Goal: Obtain resource: Download file/media

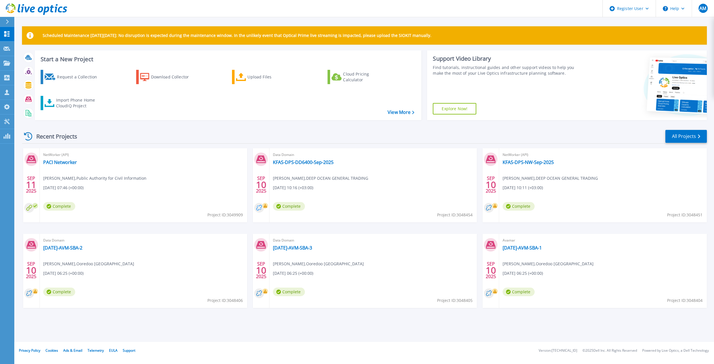
click at [259, 207] on circle at bounding box center [259, 208] width 10 height 10
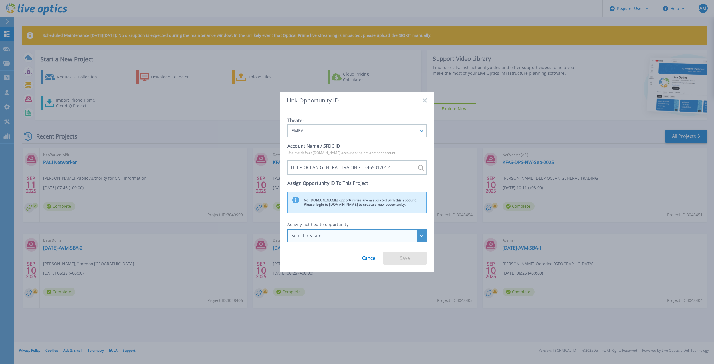
click at [420, 236] on div "Select Reason" at bounding box center [357, 235] width 139 height 13
click at [372, 266] on li "Troubleshooting" at bounding box center [357, 271] width 135 height 11
click at [417, 235] on div "Troubleshooting" at bounding box center [357, 235] width 139 height 13
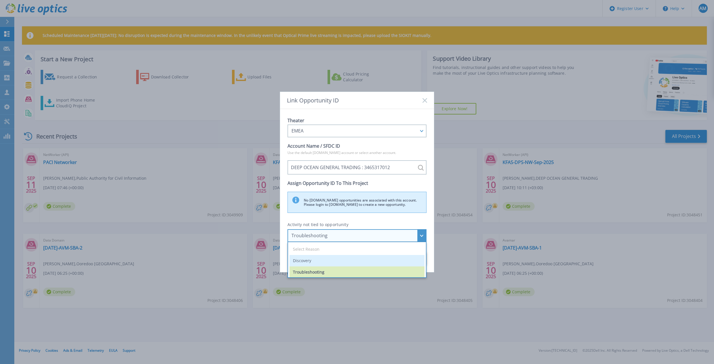
click at [344, 259] on li "Discovery" at bounding box center [357, 260] width 135 height 11
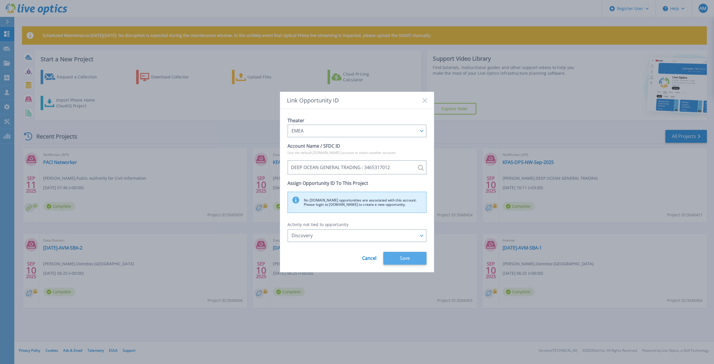
click at [407, 256] on button "Save" at bounding box center [404, 258] width 43 height 13
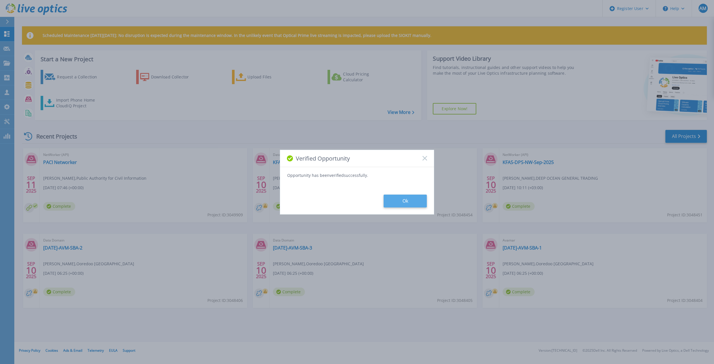
click at [419, 200] on button "Ok" at bounding box center [405, 201] width 43 height 13
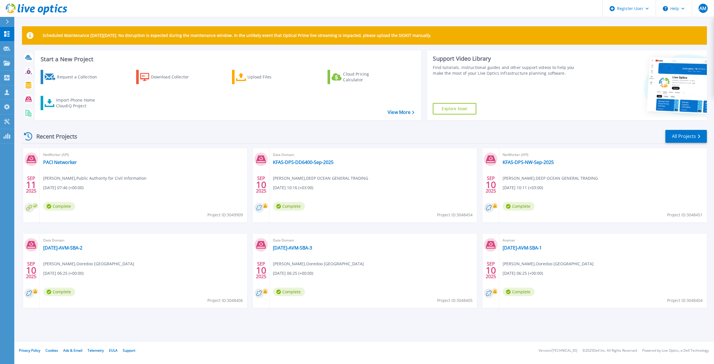
click at [259, 205] on circle at bounding box center [259, 208] width 10 height 10
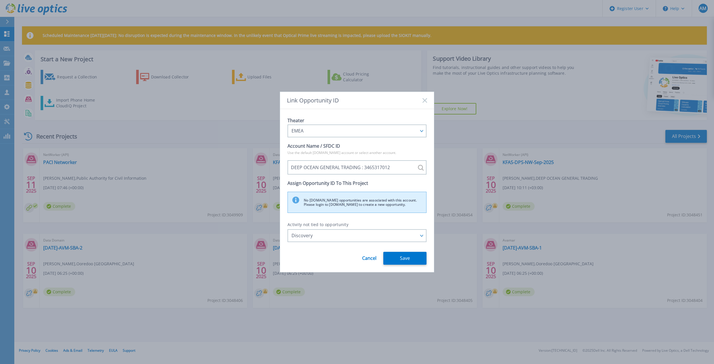
click at [426, 100] on rect at bounding box center [424, 100] width 5 height 5
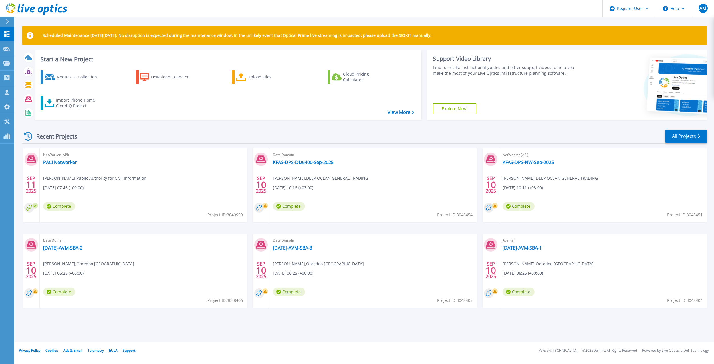
click at [394, 108] on div "Request a Collection Download Collector Upload Files Cloud Pricing Calculator I…" at bounding box center [227, 91] width 383 height 52
click at [672, 138] on link "All Projects" at bounding box center [685, 136] width 41 height 13
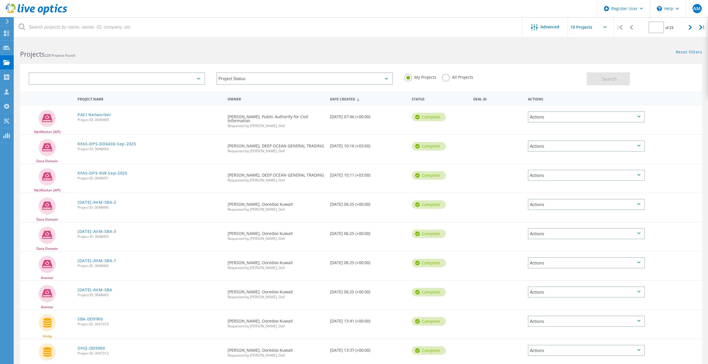
type input "1"
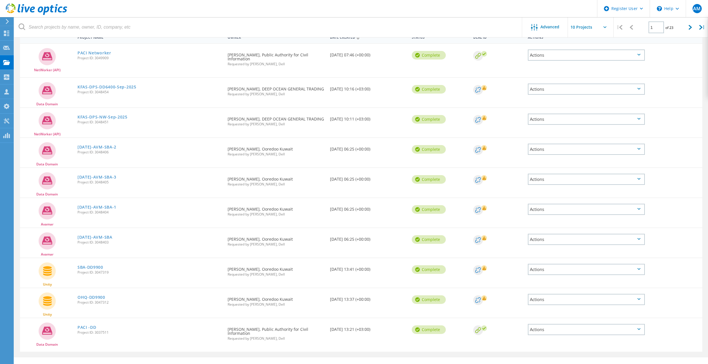
scroll to position [62, 0]
click at [481, 297] on icon at bounding box center [477, 299] width 5 height 5
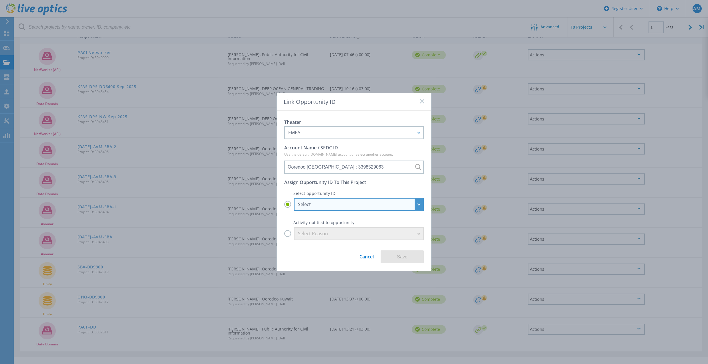
click at [422, 204] on div "Select" at bounding box center [359, 204] width 130 height 13
click at [0, 0] on input "Select Select ISG_APOS_3398529063-2026Q4-ISGTransition-Channel : 29298118 ISG_A…" at bounding box center [0, 0] width 0 height 0
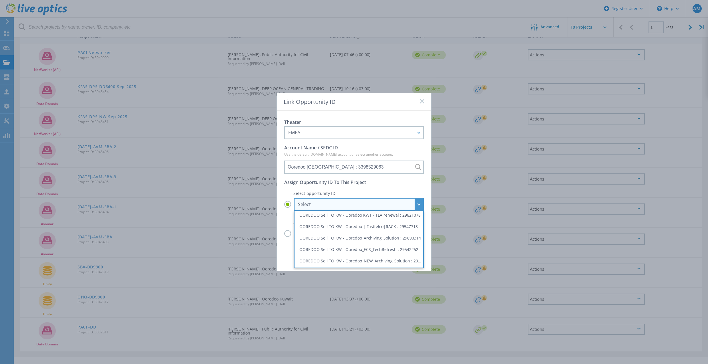
scroll to position [41, 0]
click at [405, 223] on li "OOREDOO - Ooredoo_CRS_SOlution : 22992335" at bounding box center [359, 222] width 126 height 11
click at [0, 0] on input "Select Select ISG_APOS_3398529063-2026Q4-ISGTransition-Channel : 29298118 ISG_A…" at bounding box center [0, 0] width 0 height 0
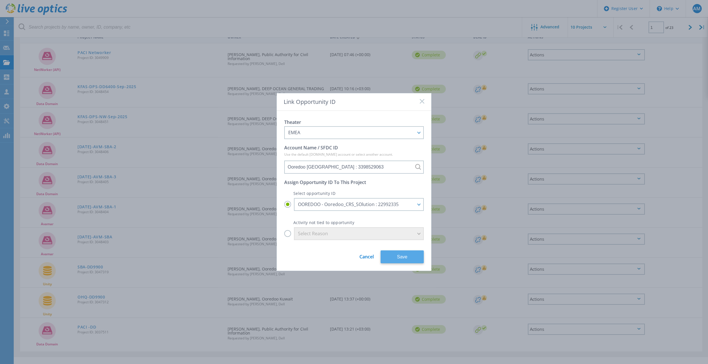
click at [410, 256] on button "Save" at bounding box center [402, 256] width 43 height 13
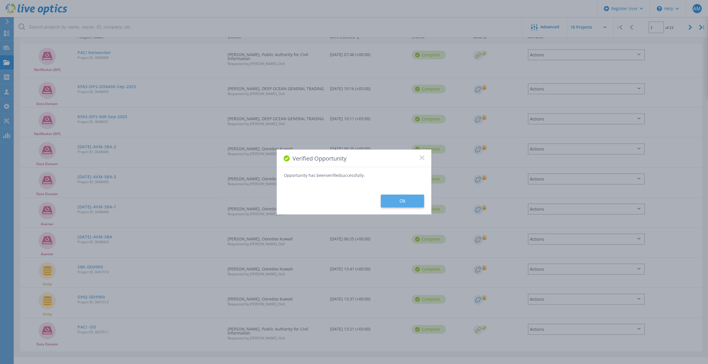
click at [400, 200] on button "Ok" at bounding box center [402, 201] width 43 height 13
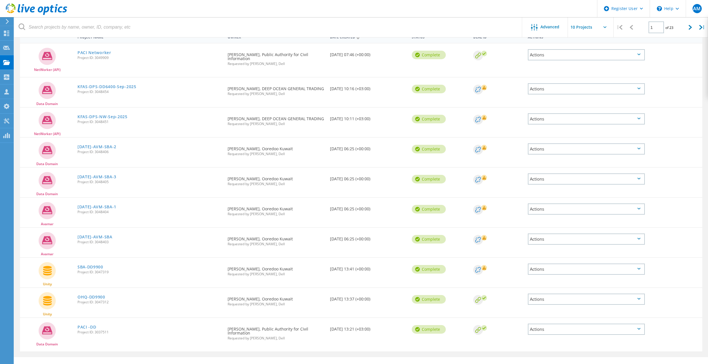
click at [477, 267] on icon at bounding box center [477, 269] width 5 height 5
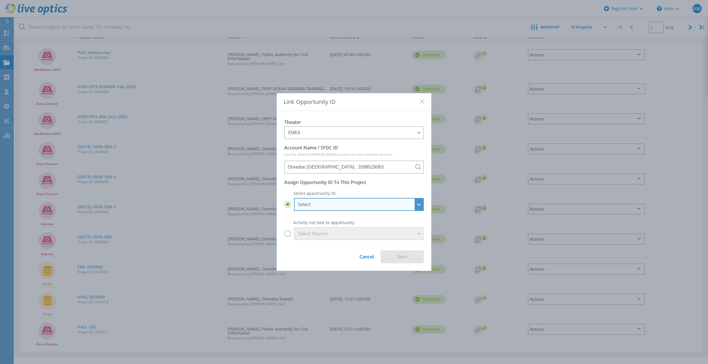
click at [418, 202] on div "Select" at bounding box center [359, 204] width 130 height 13
click at [0, 0] on input "Select Select ISG_APOS_3398529063-2026Q4-ISGTransition-Channel : 29298118 ISG_A…" at bounding box center [0, 0] width 0 height 0
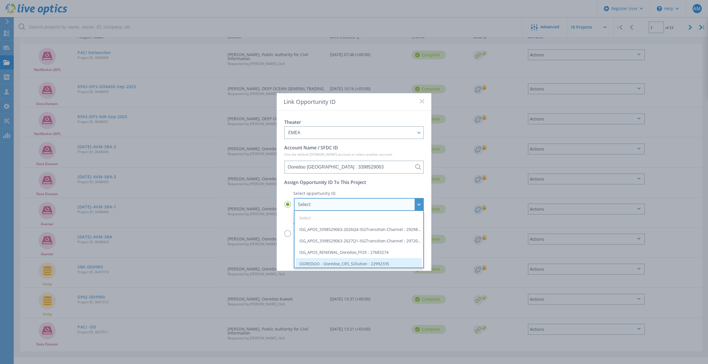
click at [400, 260] on li "OOREDOO - Ooredoo_CRS_SOlution : 22992335" at bounding box center [359, 263] width 126 height 11
click at [0, 0] on input "Select Select ISG_APOS_3398529063-2026Q4-ISGTransition-Channel : 29298118 ISG_A…" at bounding box center [0, 0] width 0 height 0
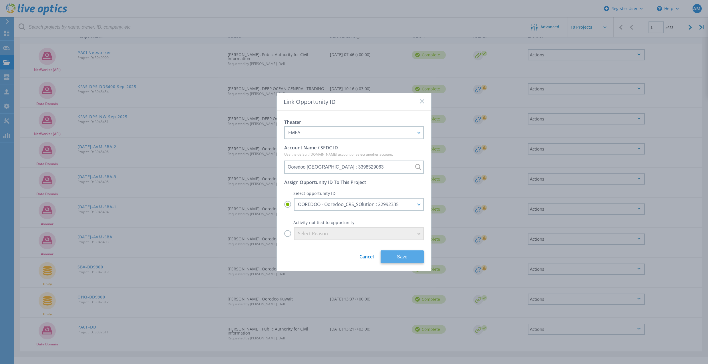
click at [418, 252] on button "Save" at bounding box center [402, 256] width 43 height 13
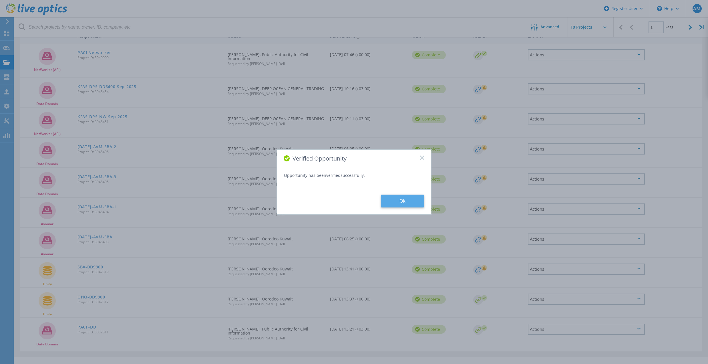
click at [403, 198] on button "Ok" at bounding box center [402, 201] width 43 height 13
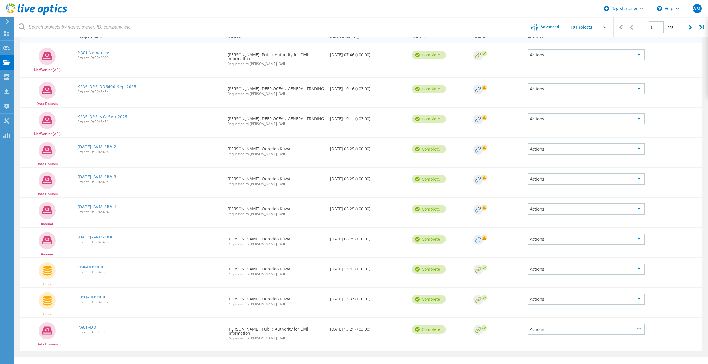
click at [479, 235] on circle at bounding box center [478, 240] width 10 height 10
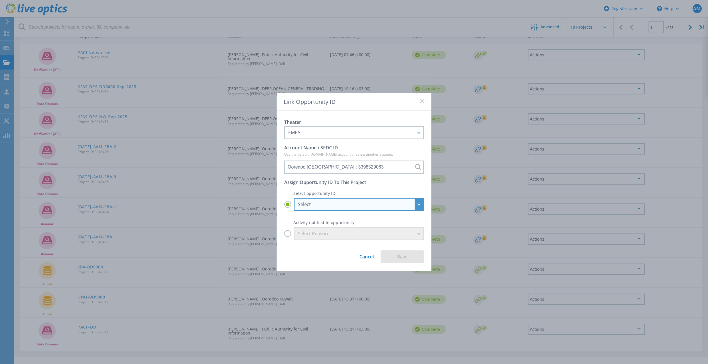
click at [416, 202] on div "Select" at bounding box center [359, 204] width 130 height 13
click at [0, 0] on input "Select Select ISG_APOS_3398529063-2026Q4-ISGTransition-Channel : 29298118 ISG_A…" at bounding box center [0, 0] width 0 height 0
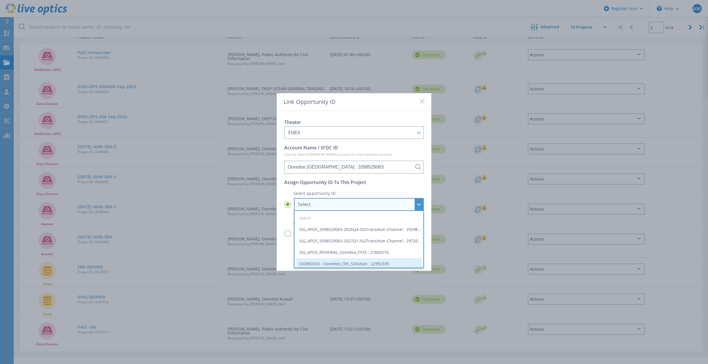
click at [394, 263] on li "OOREDOO - Ooredoo_CRS_SOlution : 22992335" at bounding box center [359, 263] width 126 height 11
click at [0, 0] on input "Select Select ISG_APOS_3398529063-2026Q4-ISGTransition-Channel : 29298118 ISG_A…" at bounding box center [0, 0] width 0 height 0
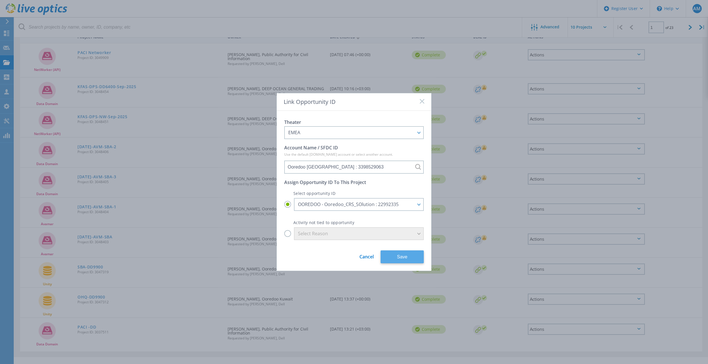
click at [417, 252] on button "Save" at bounding box center [402, 256] width 43 height 13
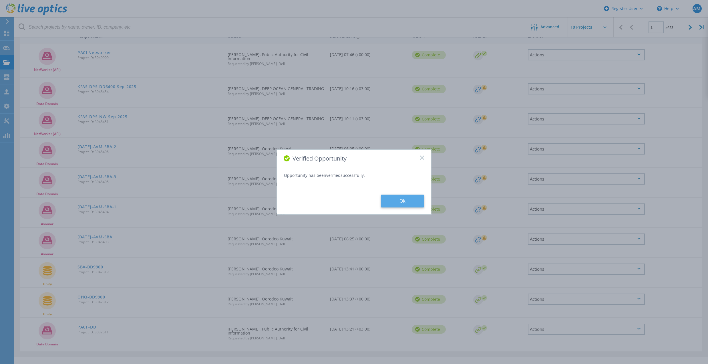
click at [404, 198] on button "Ok" at bounding box center [402, 201] width 43 height 13
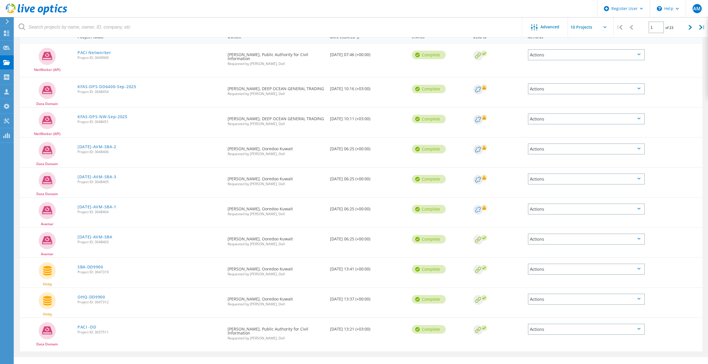
click at [477, 205] on circle at bounding box center [478, 210] width 10 height 10
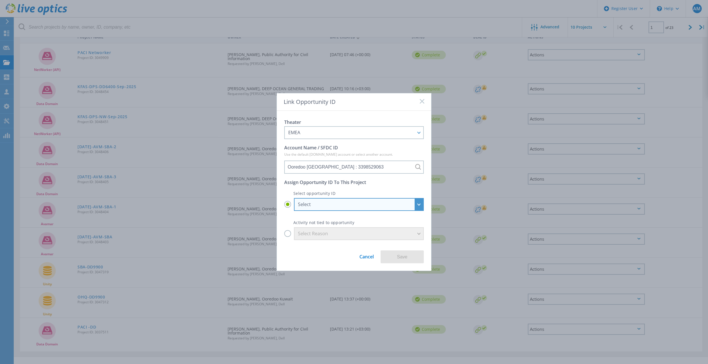
click at [412, 205] on div "Select" at bounding box center [356, 204] width 116 height 6
click at [0, 0] on input "Select Select ISG_APOS_3398529063-2026Q4-ISGTransition-Channel : 29298118 ISG_A…" at bounding box center [0, 0] width 0 height 0
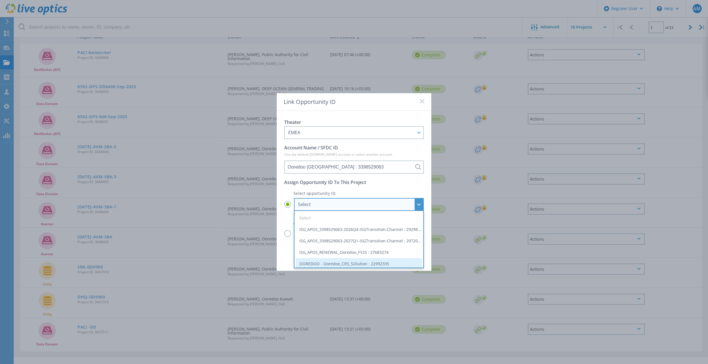
click at [398, 262] on li "OOREDOO - Ooredoo_CRS_SOlution : 22992335" at bounding box center [359, 263] width 126 height 11
click at [0, 0] on input "Select Select ISG_APOS_3398529063-2026Q4-ISGTransition-Channel : 29298118 ISG_A…" at bounding box center [0, 0] width 0 height 0
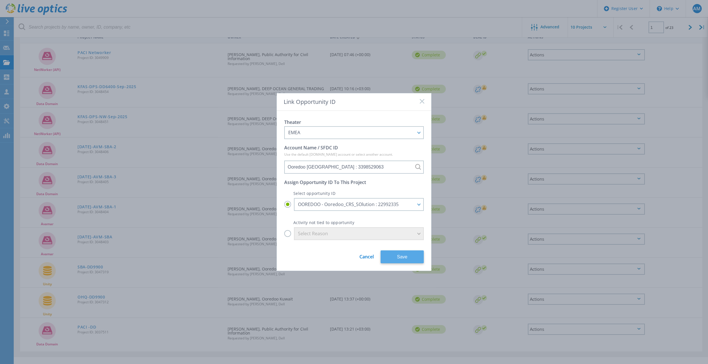
click at [408, 255] on button "Save" at bounding box center [402, 256] width 43 height 13
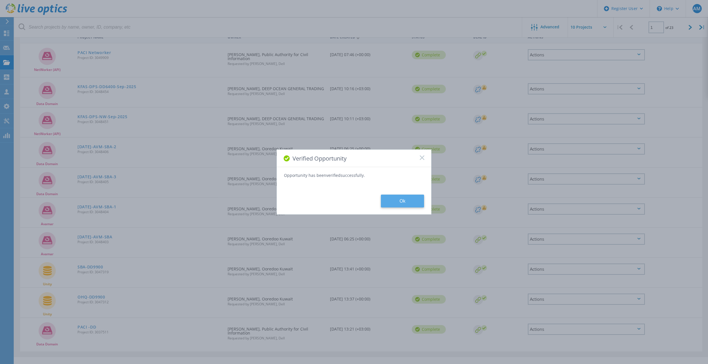
click at [408, 202] on button "Ok" at bounding box center [402, 201] width 43 height 13
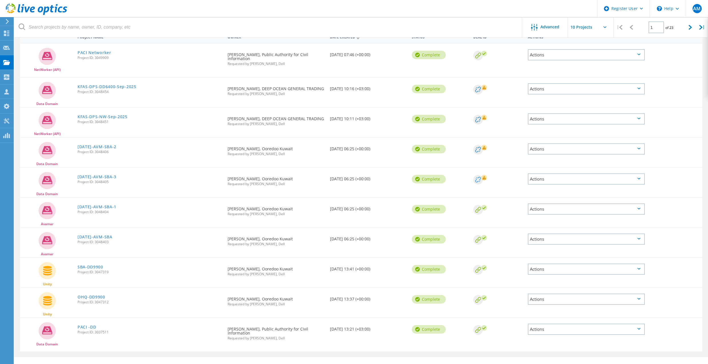
click at [481, 177] on circle at bounding box center [478, 180] width 10 height 10
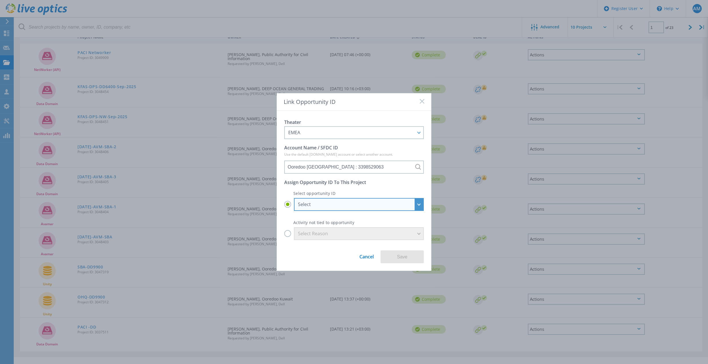
click at [380, 203] on div "Select" at bounding box center [356, 204] width 116 height 6
click at [0, 0] on input "Select Select ISG_APOS_3398529063-2026Q4-ISGTransition-Channel : 29298118 ISG_A…" at bounding box center [0, 0] width 0 height 0
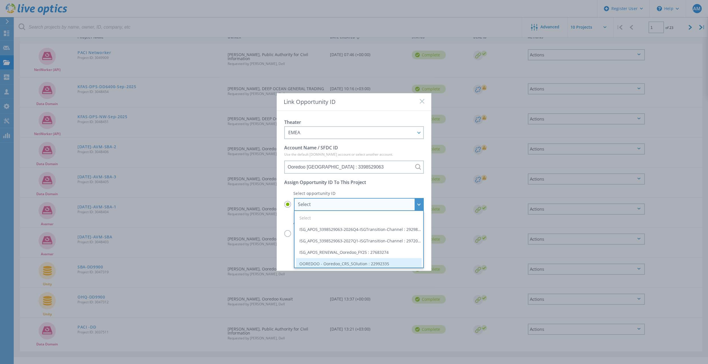
click at [358, 263] on li "OOREDOO - Ooredoo_CRS_SOlution : 22992335" at bounding box center [359, 263] width 126 height 11
click at [0, 0] on input "Select Select ISG_APOS_3398529063-2026Q4-ISGTransition-Channel : 29298118 ISG_A…" at bounding box center [0, 0] width 0 height 0
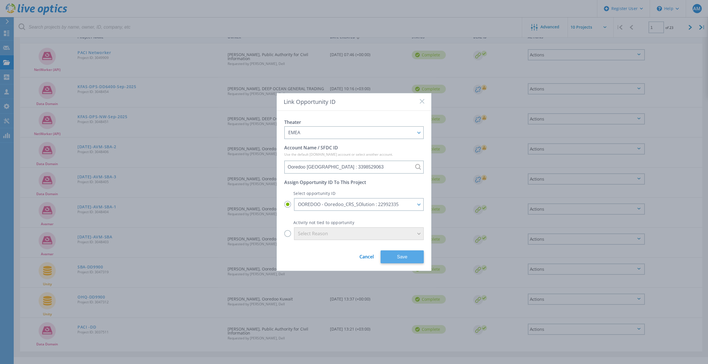
click at [406, 258] on button "Save" at bounding box center [402, 256] width 43 height 13
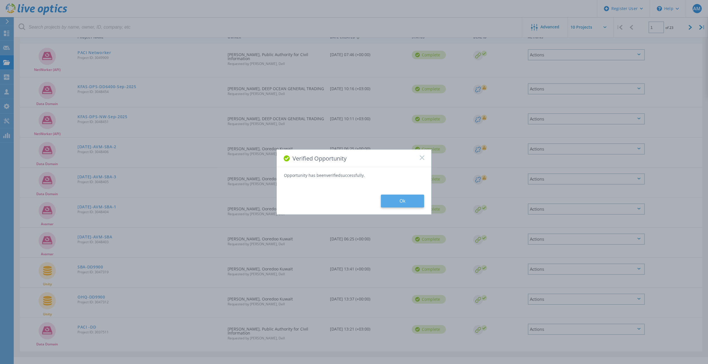
click at [410, 200] on button "Ok" at bounding box center [402, 201] width 43 height 13
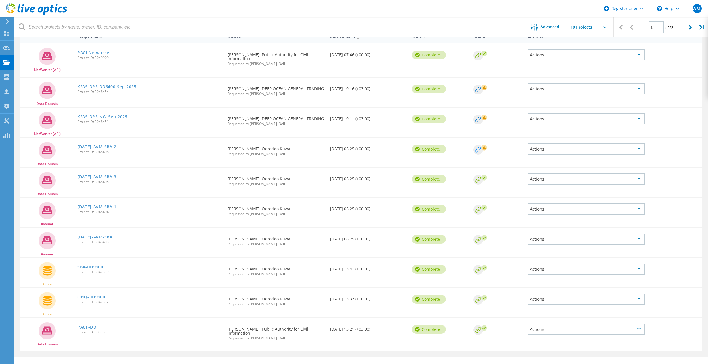
click at [477, 145] on circle at bounding box center [478, 150] width 10 height 10
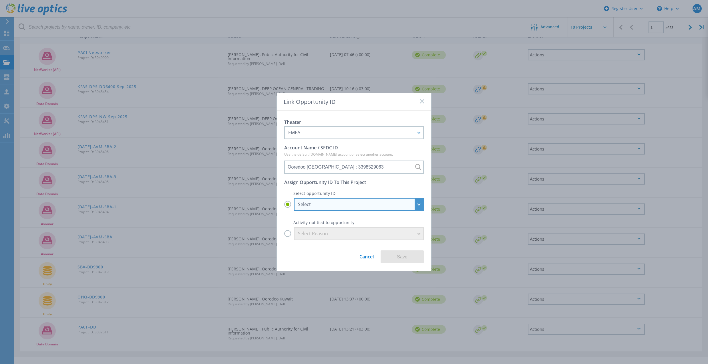
click at [416, 201] on div "Select" at bounding box center [359, 204] width 130 height 13
click at [0, 0] on input "Select Select ISG_APOS_3398529063-2026Q4-ISGTransition-Channel : 29298118 ISG_A…" at bounding box center [0, 0] width 0 height 0
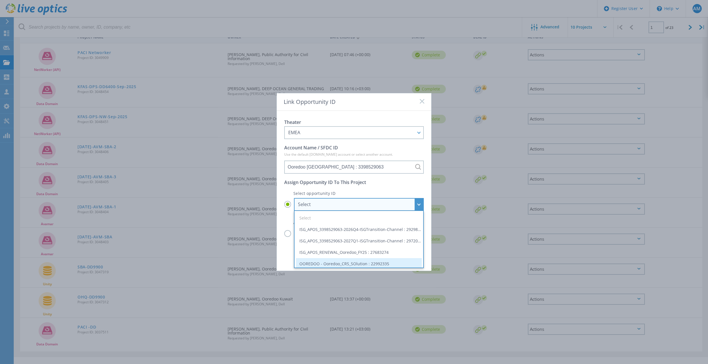
click at [389, 267] on li "OOREDOO - Ooredoo_CRS_SOlution : 22992335" at bounding box center [359, 263] width 126 height 11
click at [0, 0] on input "Select Select ISG_APOS_3398529063-2026Q4-ISGTransition-Channel : 29298118 ISG_A…" at bounding box center [0, 0] width 0 height 0
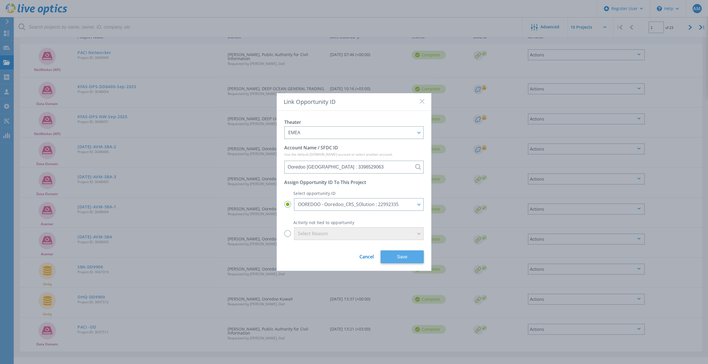
click at [412, 255] on button "Save" at bounding box center [402, 256] width 43 height 13
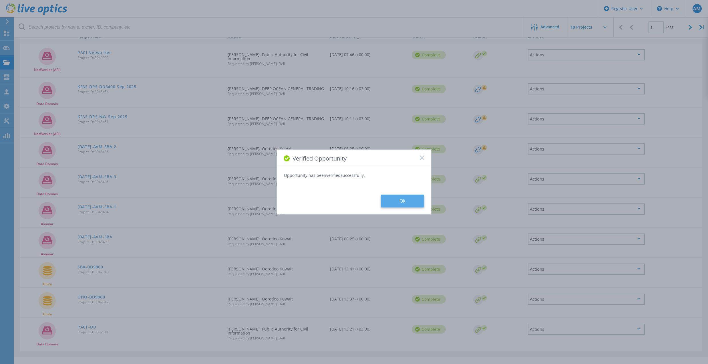
click at [405, 200] on button "Ok" at bounding box center [402, 201] width 43 height 13
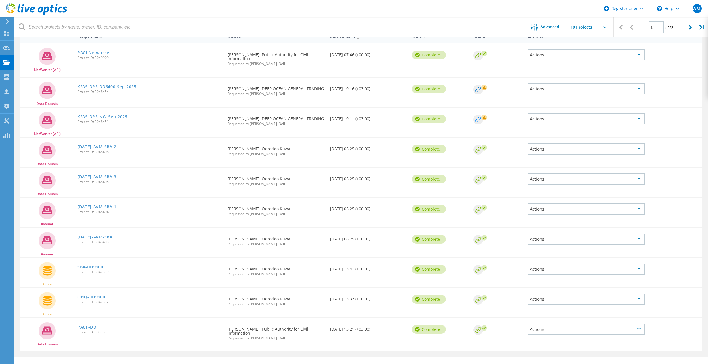
click at [477, 115] on circle at bounding box center [478, 120] width 10 height 10
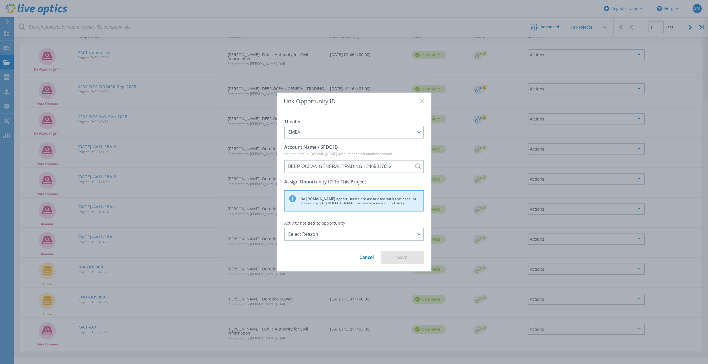
click at [421, 101] on rect at bounding box center [422, 100] width 5 height 5
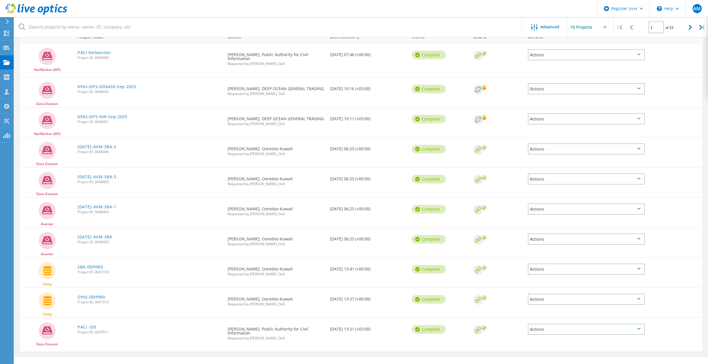
click at [582, 294] on div "Actions" at bounding box center [586, 299] width 117 height 11
click at [94, 295] on link "OHQ-DD9900" at bounding box center [92, 297] width 28 height 4
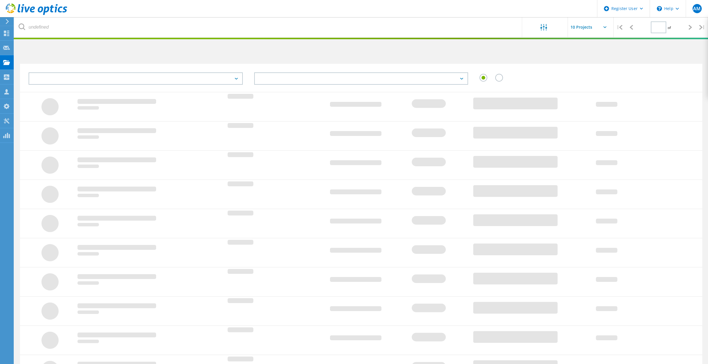
type input "1"
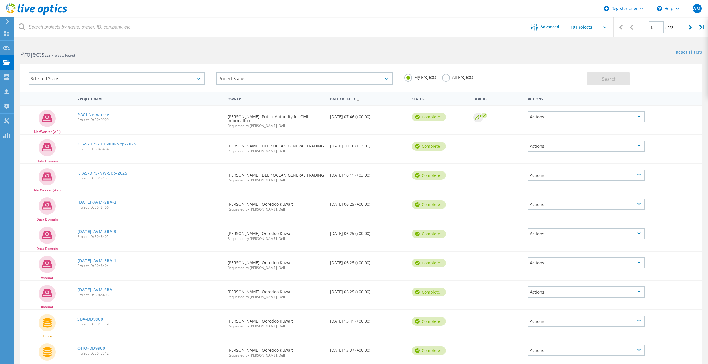
scroll to position [62, 0]
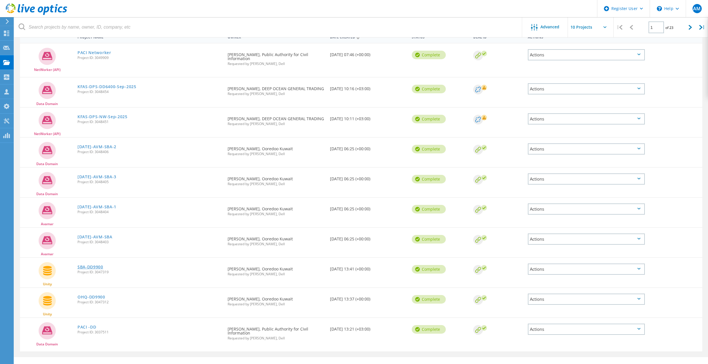
click at [89, 265] on link "SBA-DD9900" at bounding box center [91, 267] width 26 height 4
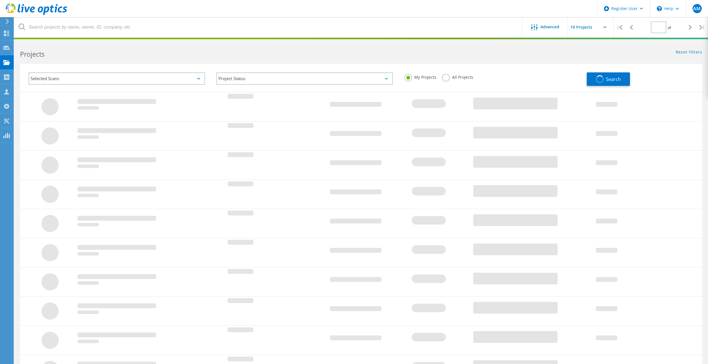
type input "1"
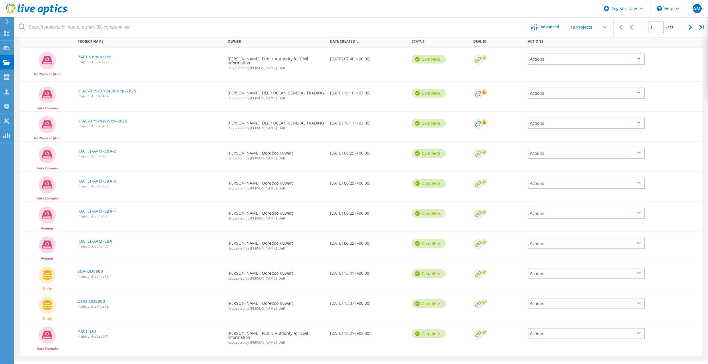
click at [100, 239] on link "[DATE]-AVM-SBA" at bounding box center [95, 241] width 35 height 4
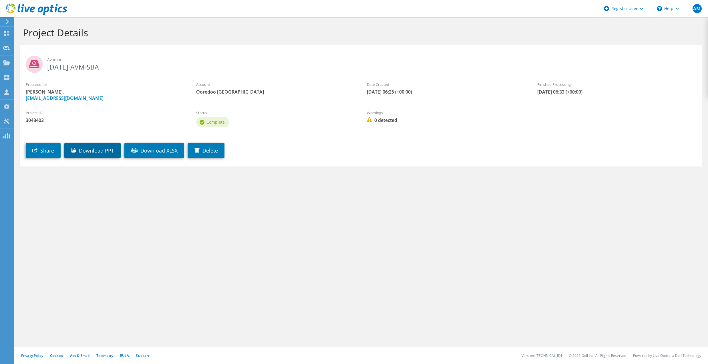
click at [98, 147] on link "Download PPT" at bounding box center [92, 150] width 56 height 15
click at [146, 152] on link "Download XLSX" at bounding box center [154, 150] width 60 height 15
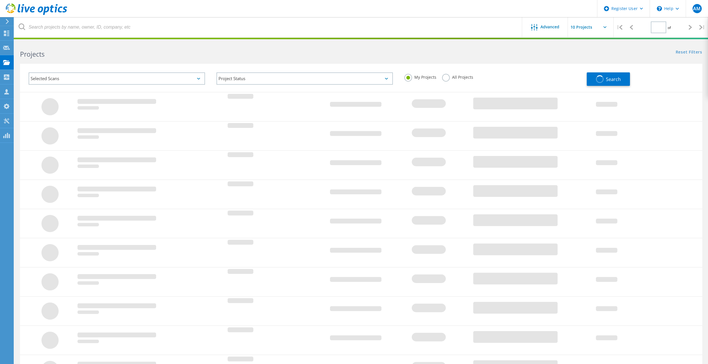
type input "1"
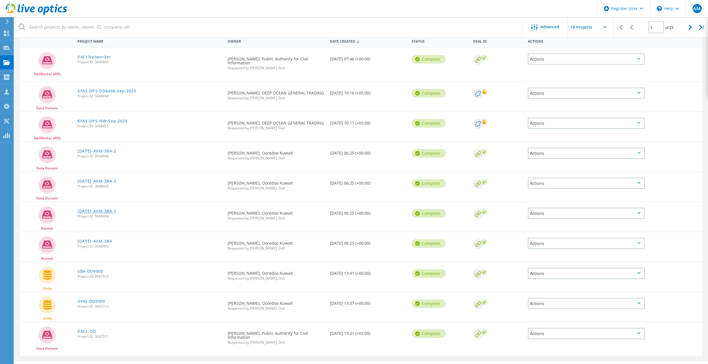
click at [88, 209] on link "[DATE]-AVM-SBA-1" at bounding box center [97, 211] width 39 height 4
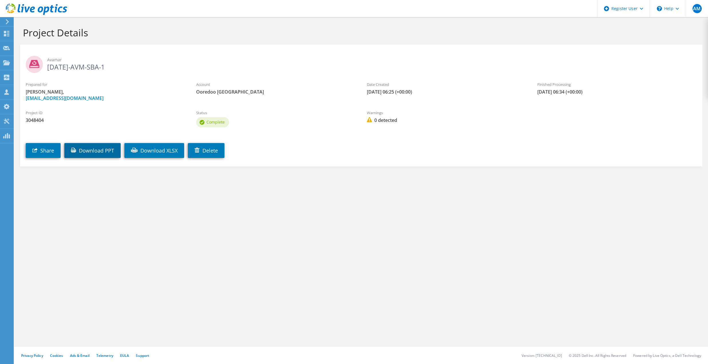
click at [93, 152] on link "Download PPT" at bounding box center [92, 150] width 56 height 15
click at [153, 153] on link "Download XLSX" at bounding box center [154, 150] width 60 height 15
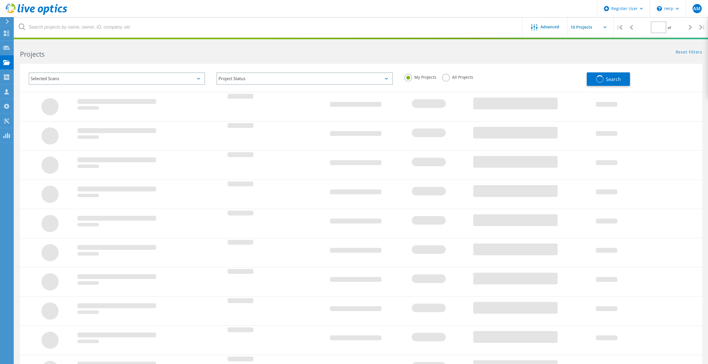
scroll to position [40, 0]
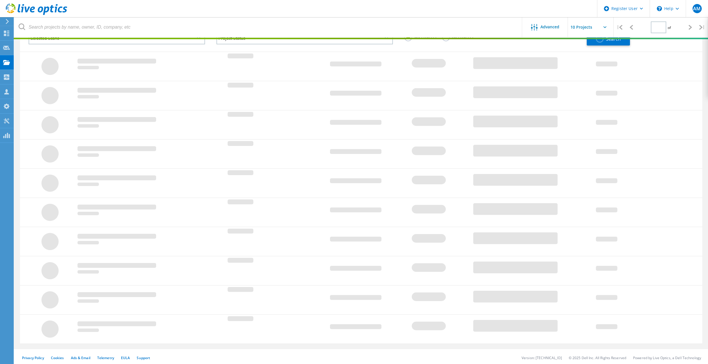
type input "1"
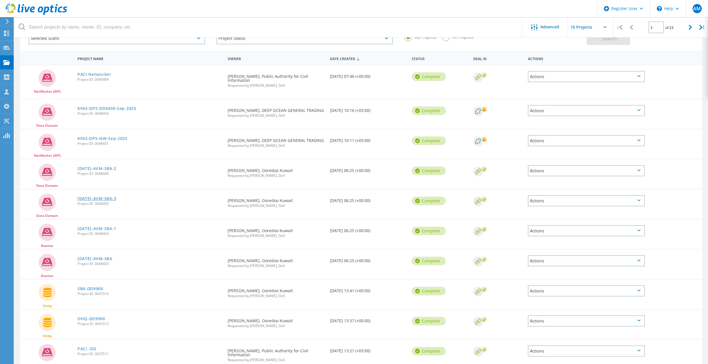
click at [100, 197] on link "[DATE]-AVM-SBA-3" at bounding box center [97, 199] width 39 height 4
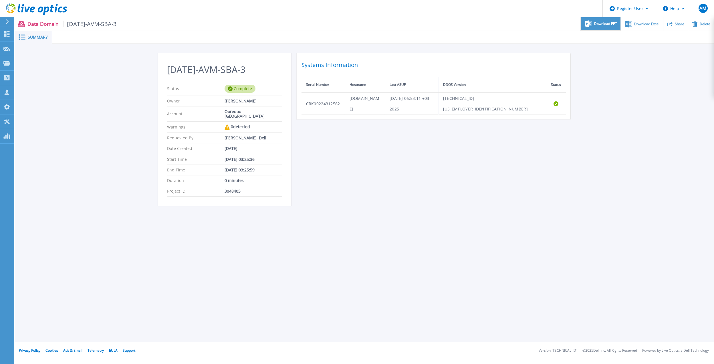
click at [589, 26] on icon at bounding box center [588, 23] width 7 height 7
click at [693, 68] on div "SEPT25-AVM-SBA-3 Status Complete Owner Muhammad Khan Account Ooredoo Kuwait War…" at bounding box center [364, 132] width 699 height 177
click at [642, 27] on div "Download Excel" at bounding box center [642, 23] width 42 height 13
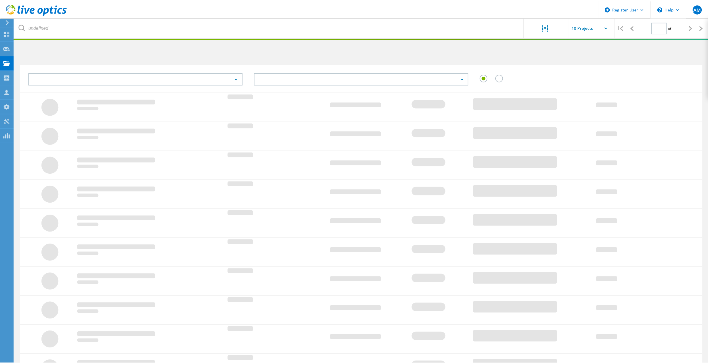
scroll to position [40, 0]
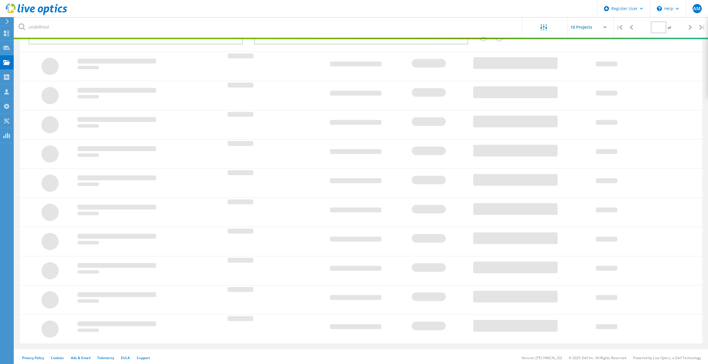
type input "1"
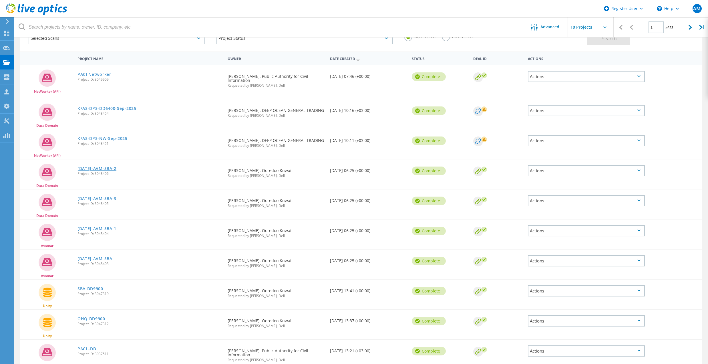
click at [104, 166] on link "[DATE]-AVM-SBA-2" at bounding box center [97, 168] width 39 height 4
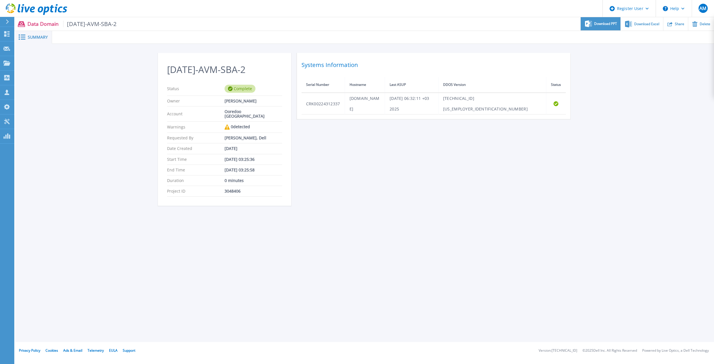
click at [601, 24] on span "Download PPT" at bounding box center [605, 23] width 23 height 3
click at [475, 139] on div "SEPT25-AVM-SBA-2 Status Complete Owner Muhammad Khan Account Ooredoo Kuwait War…" at bounding box center [365, 133] width 414 height 160
click at [637, 22] on span "Download Excel" at bounding box center [646, 23] width 25 height 3
click at [480, 146] on div "SEPT25-AVM-SBA-2 Status Complete Owner Muhammad Khan Account Ooredoo Kuwait War…" at bounding box center [365, 133] width 414 height 160
click at [29, 3] on link at bounding box center [33, 8] width 67 height 17
